Goal: Task Accomplishment & Management: Manage account settings

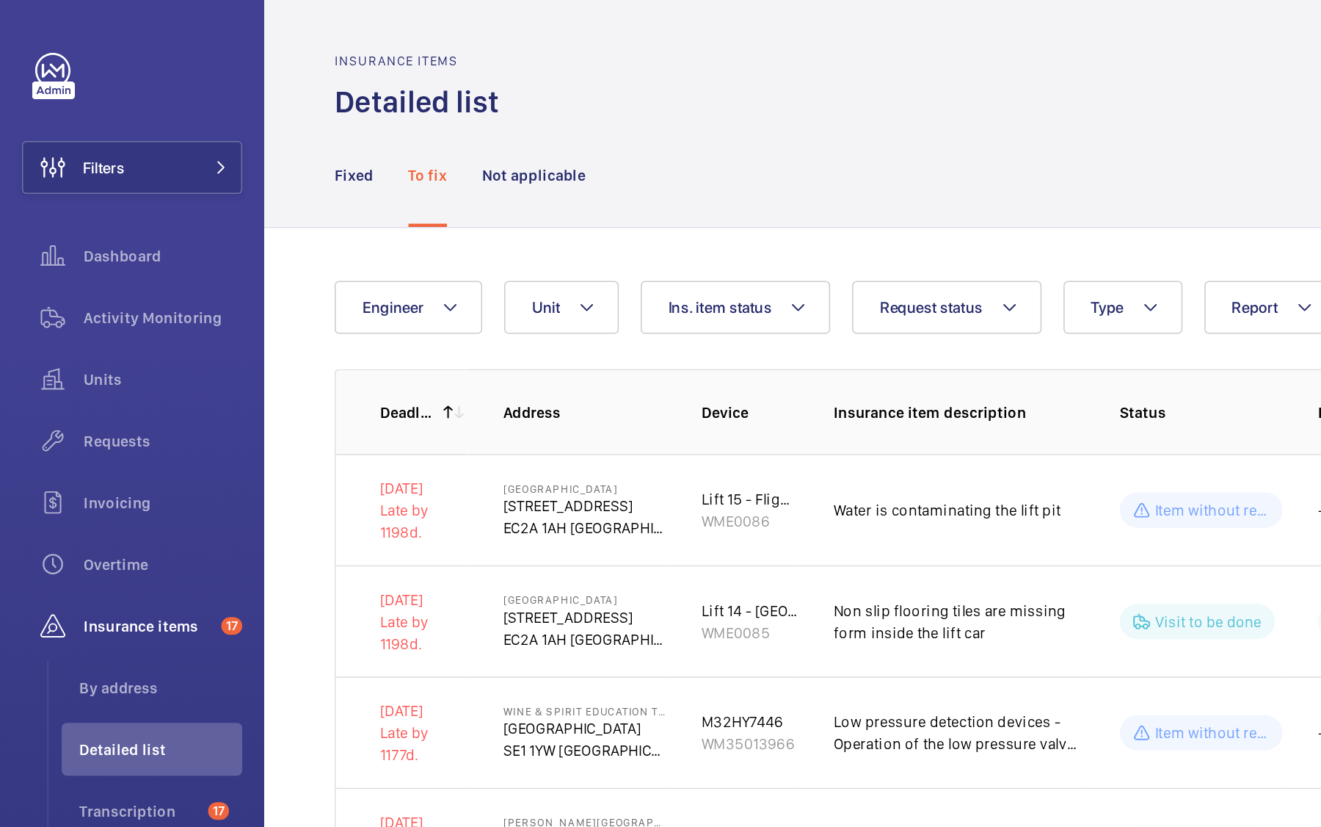
scroll to position [97, 0]
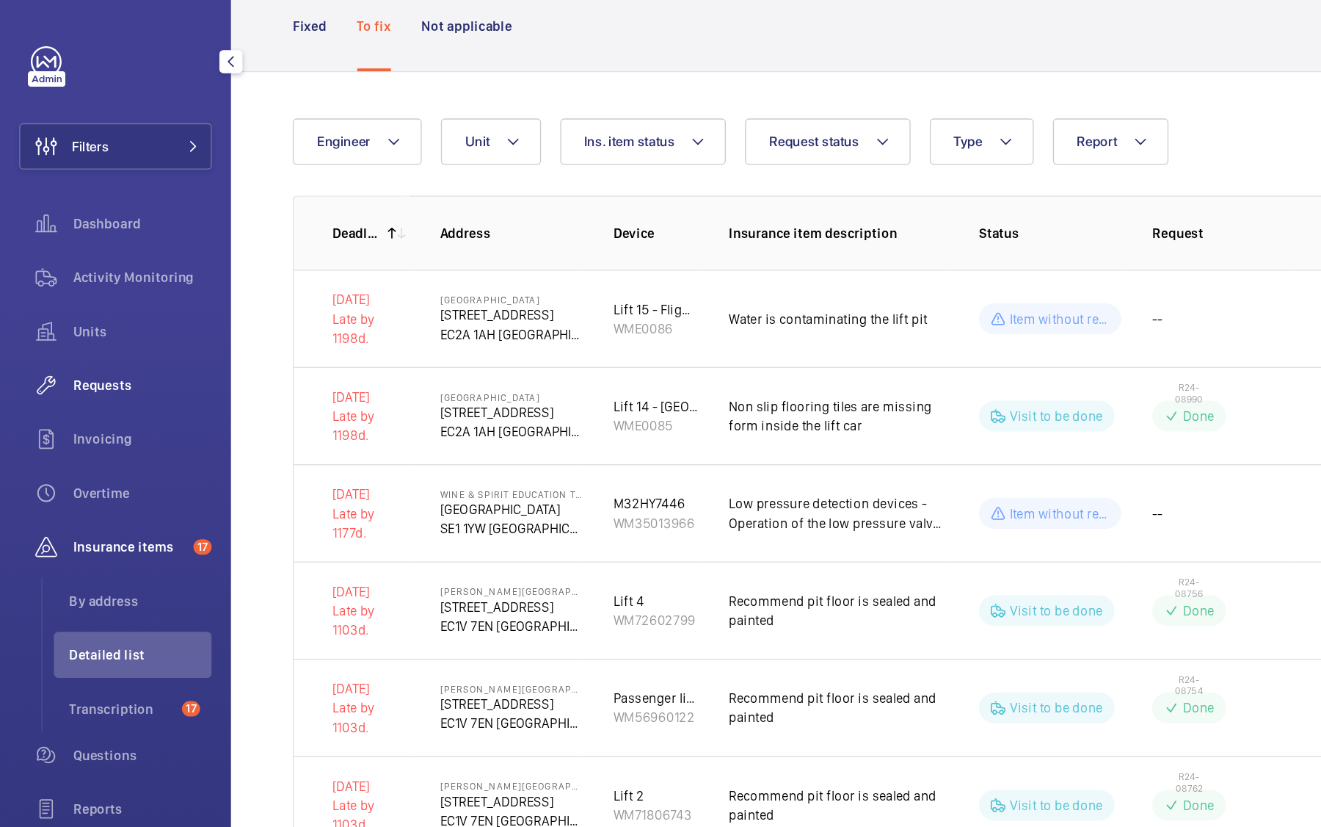
click at [108, 304] on div "Requests" at bounding box center [88, 293] width 147 height 35
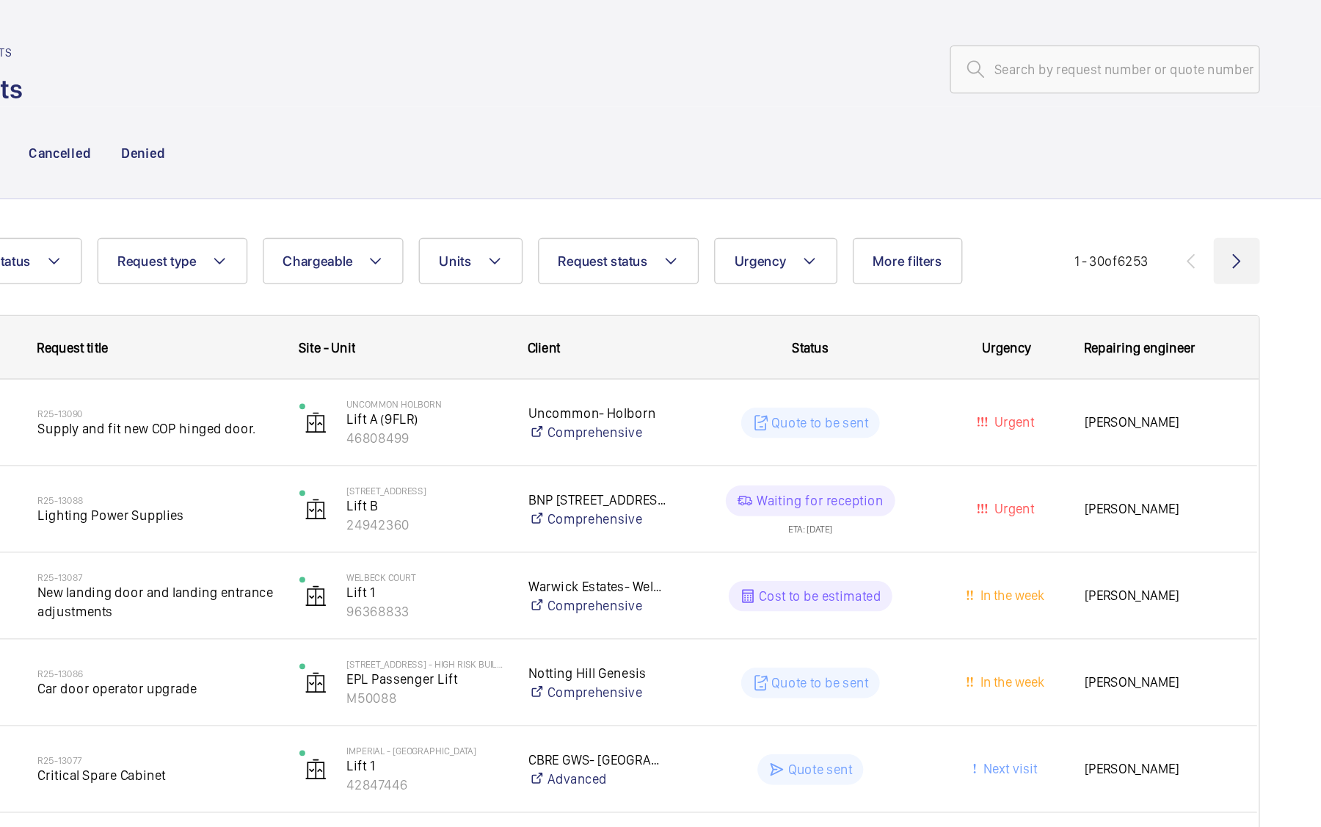
click at [1261, 208] on wm-front-icon-button at bounding box center [1256, 198] width 35 height 35
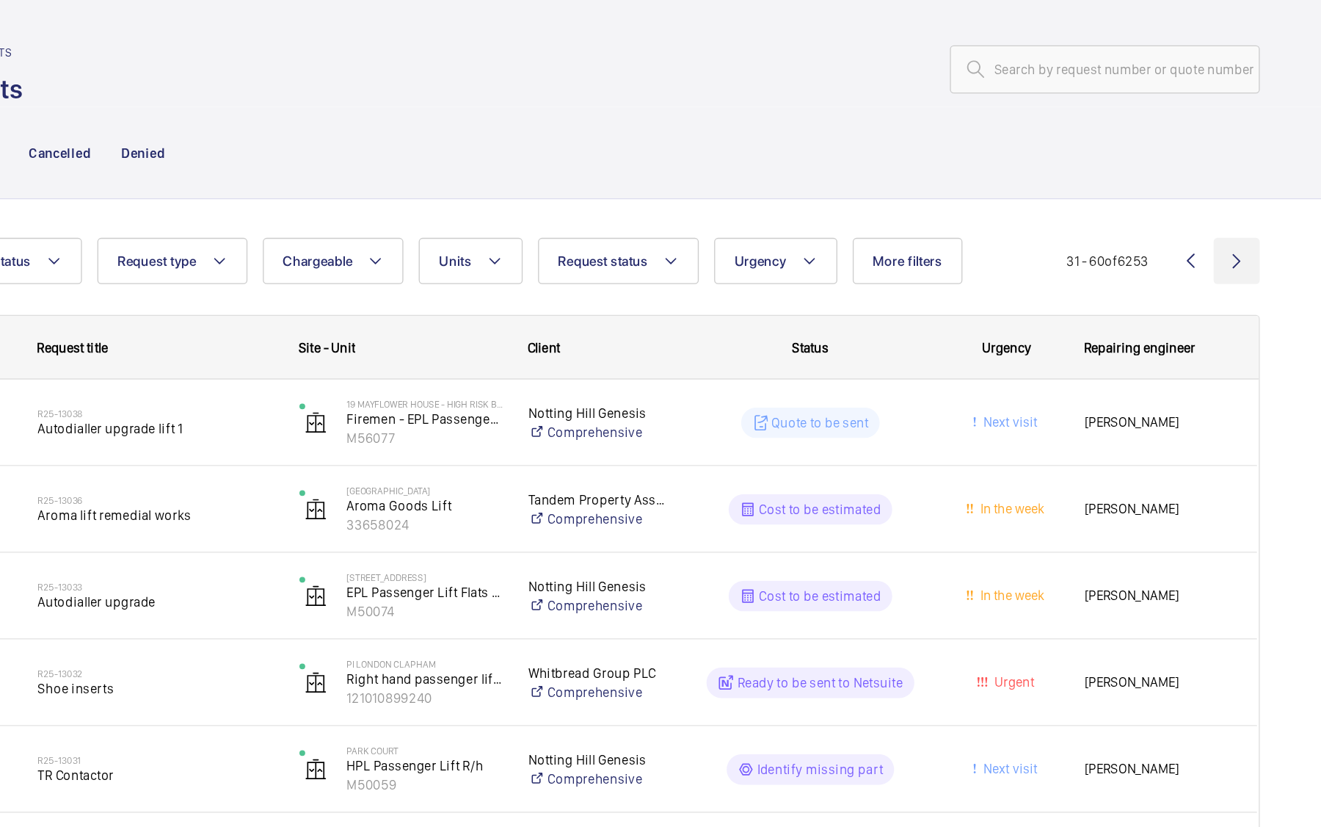
click at [1244, 197] on wm-front-icon-button at bounding box center [1256, 198] width 35 height 35
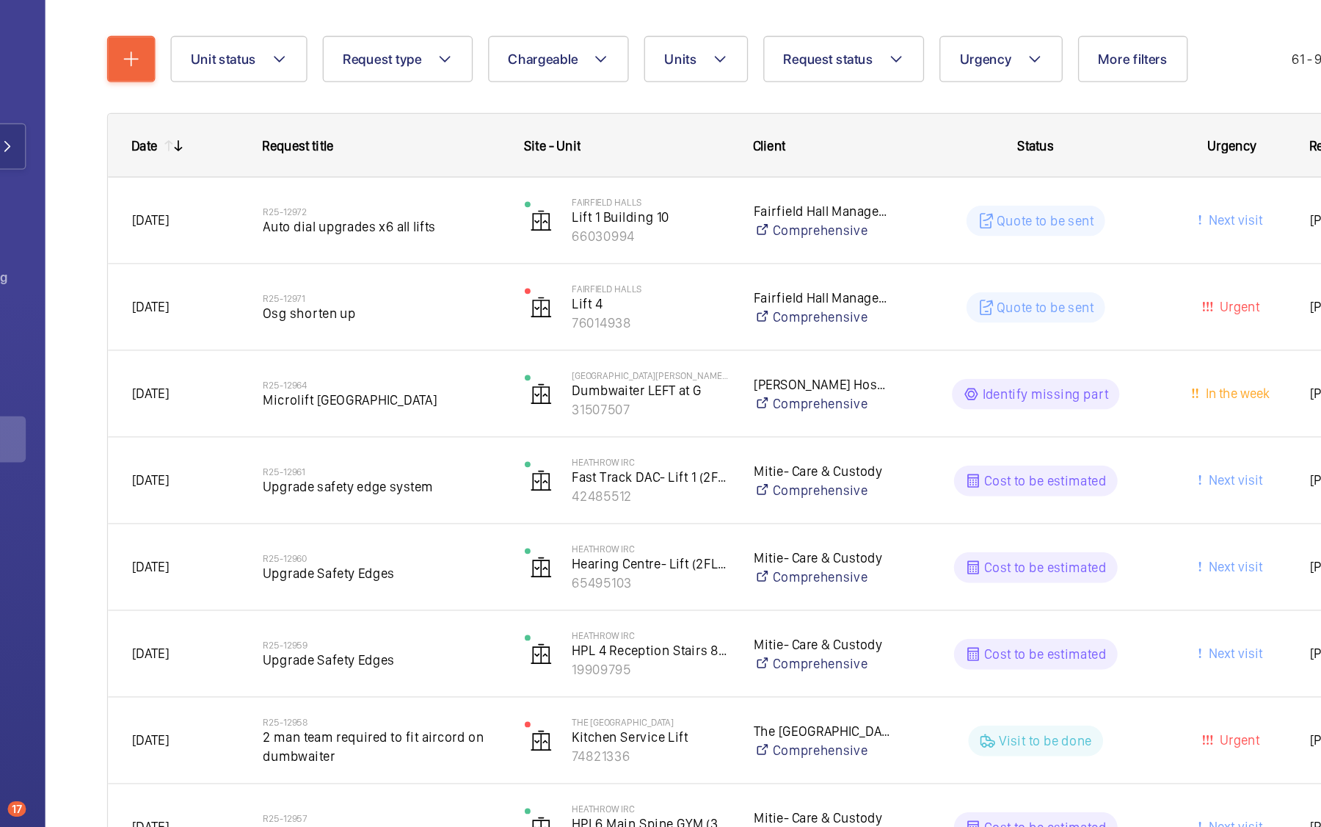
scroll to position [156, 0]
